Goal: Task Accomplishment & Management: Manage account settings

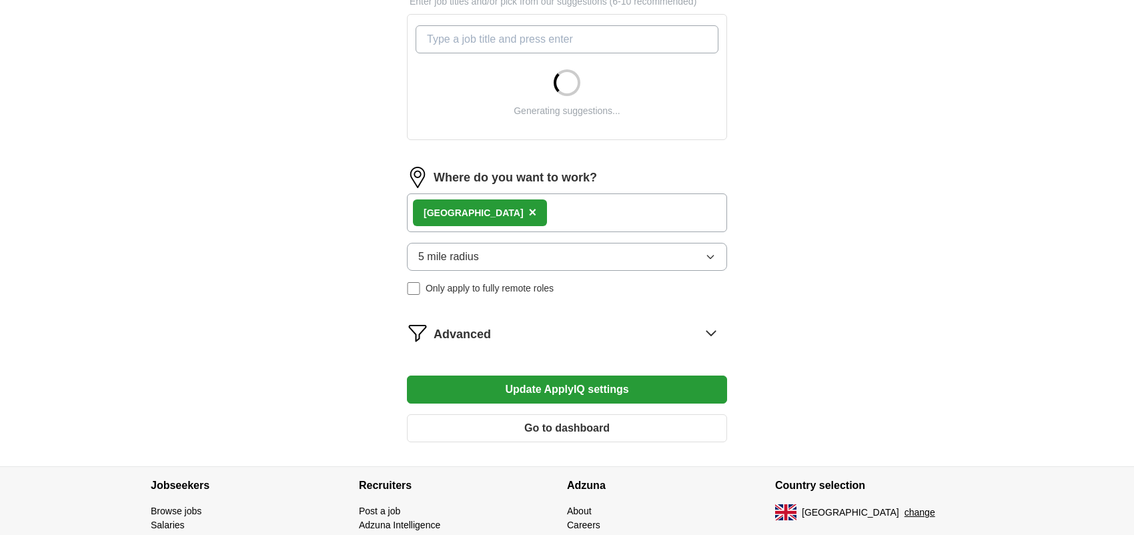
scroll to position [479, 0]
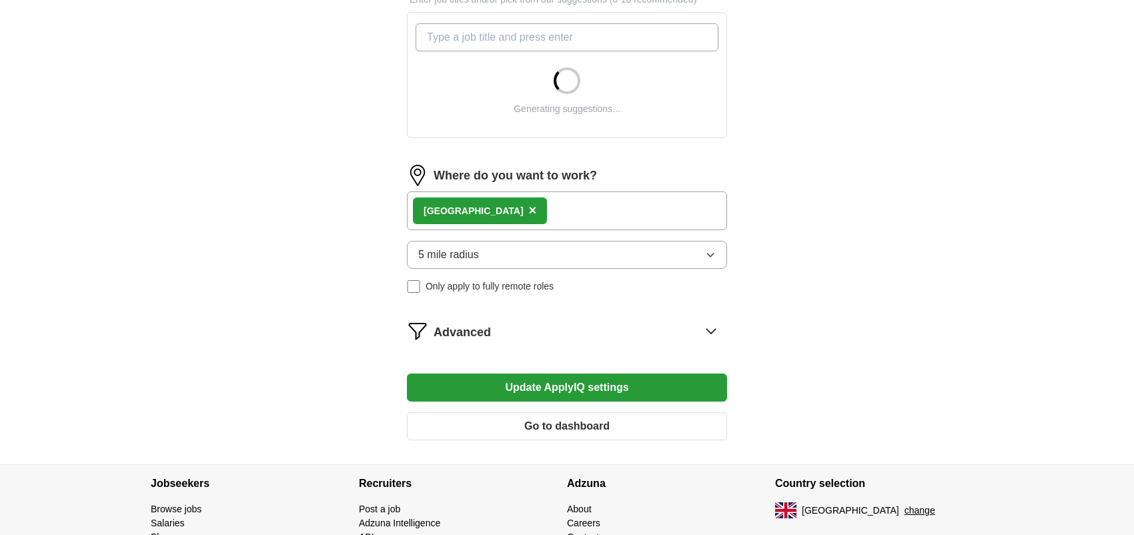
click at [581, 420] on button "Go to dashboard" at bounding box center [567, 426] width 320 height 28
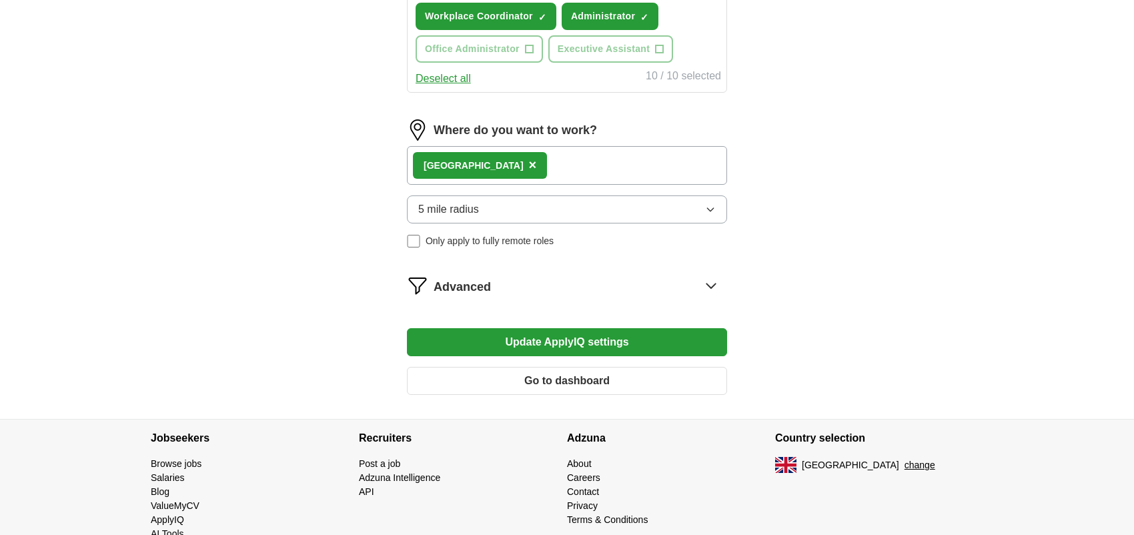
scroll to position [631, 0]
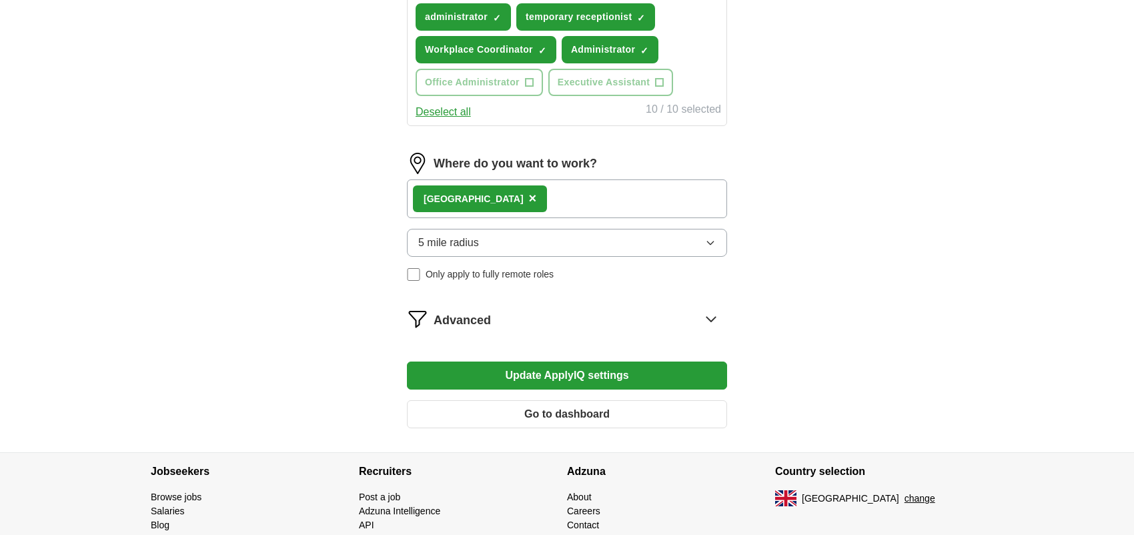
click at [715, 322] on icon at bounding box center [711, 318] width 21 height 21
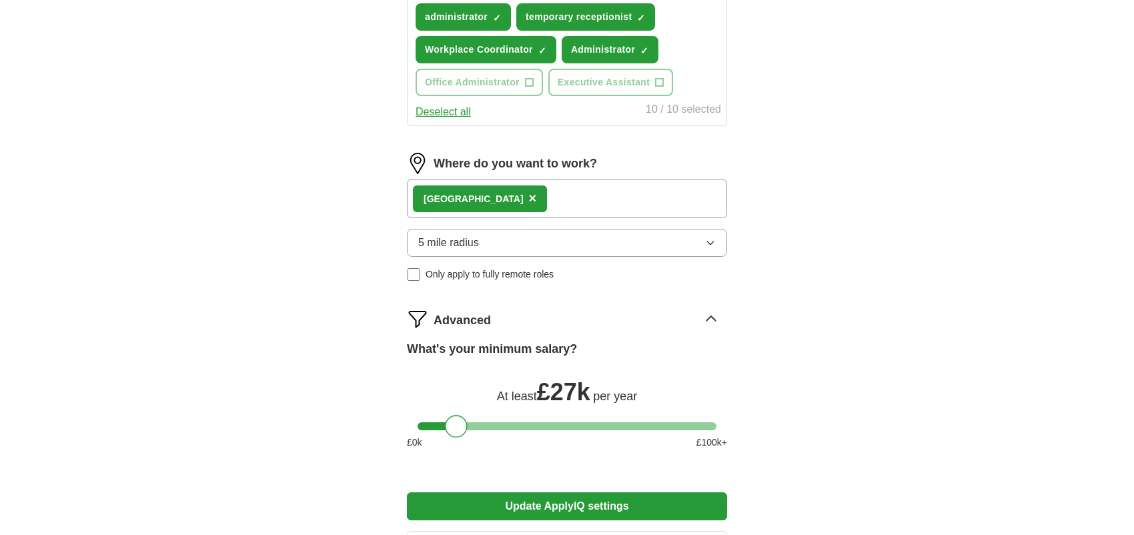
click at [451, 422] on div at bounding box center [456, 426] width 23 height 23
click at [578, 498] on button "Update ApplyIQ settings" at bounding box center [567, 506] width 320 height 28
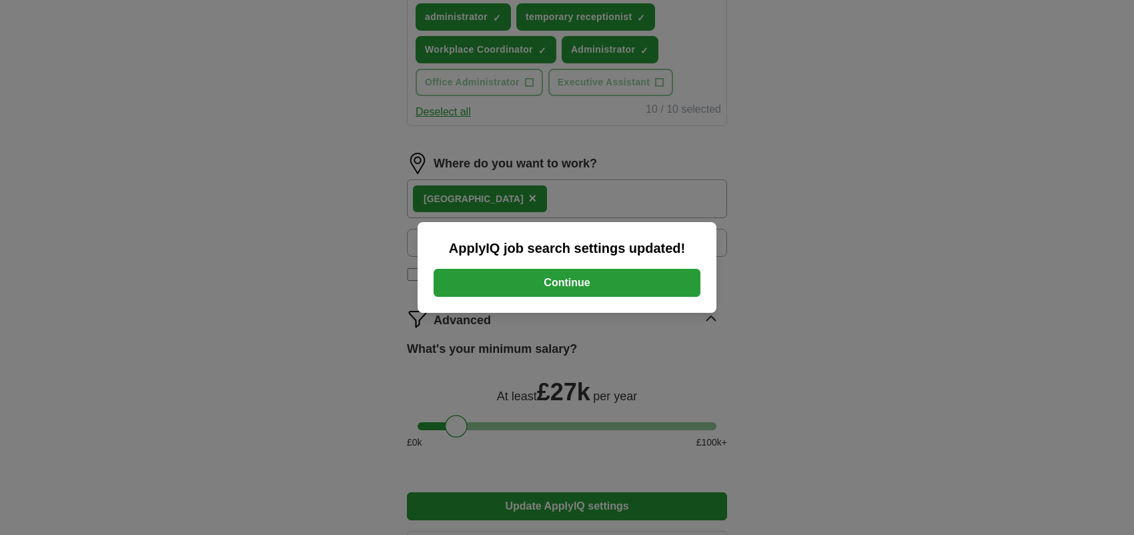
click at [594, 280] on button "Continue" at bounding box center [567, 283] width 267 height 28
